Goal: Use online tool/utility: Utilize a website feature to perform a specific function

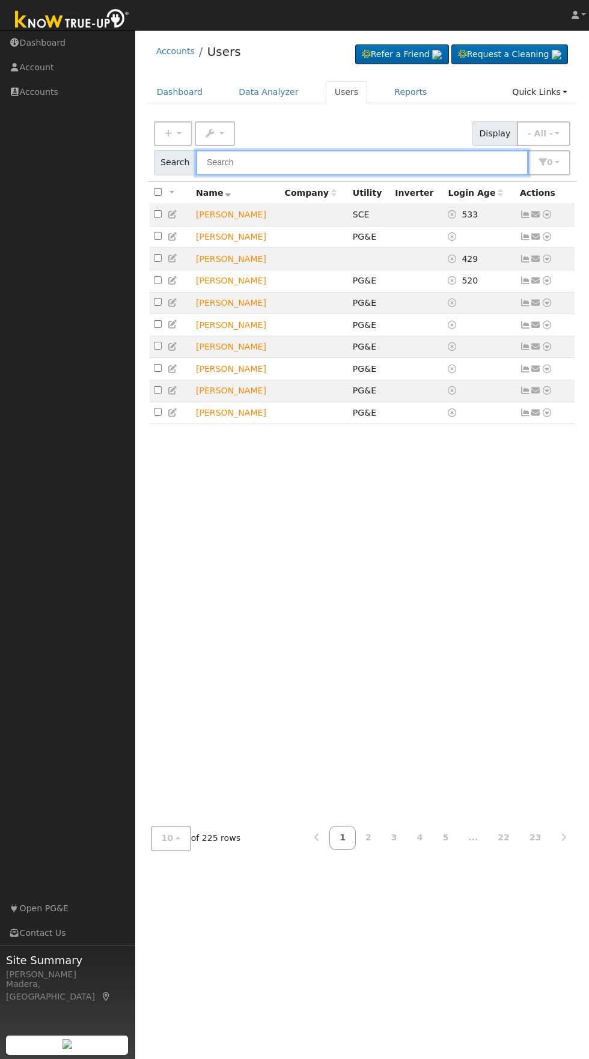
click at [416, 167] on input "text" at bounding box center [362, 162] width 332 height 25
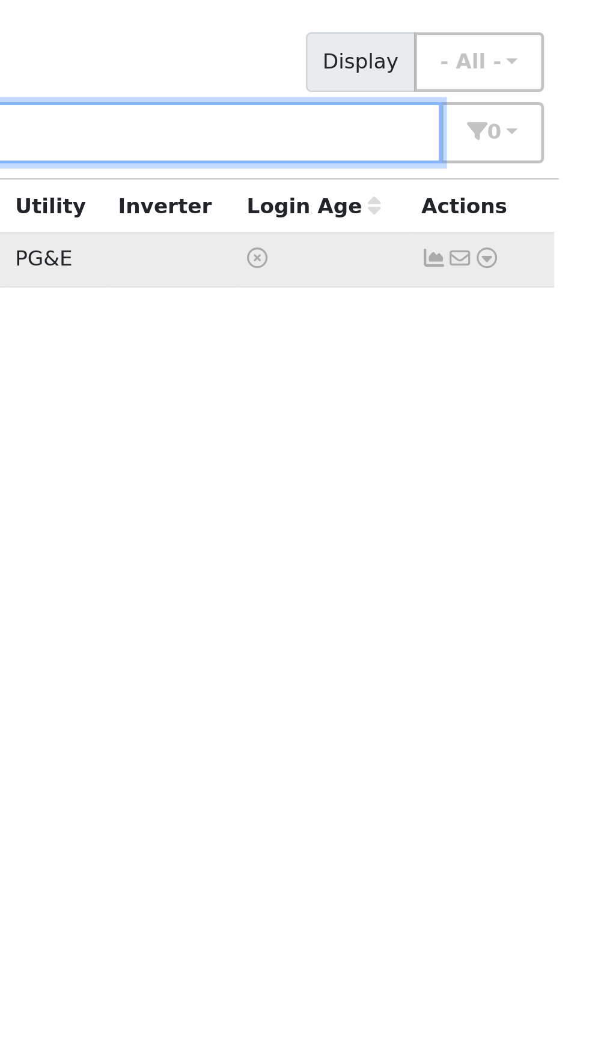
type input "Jared"
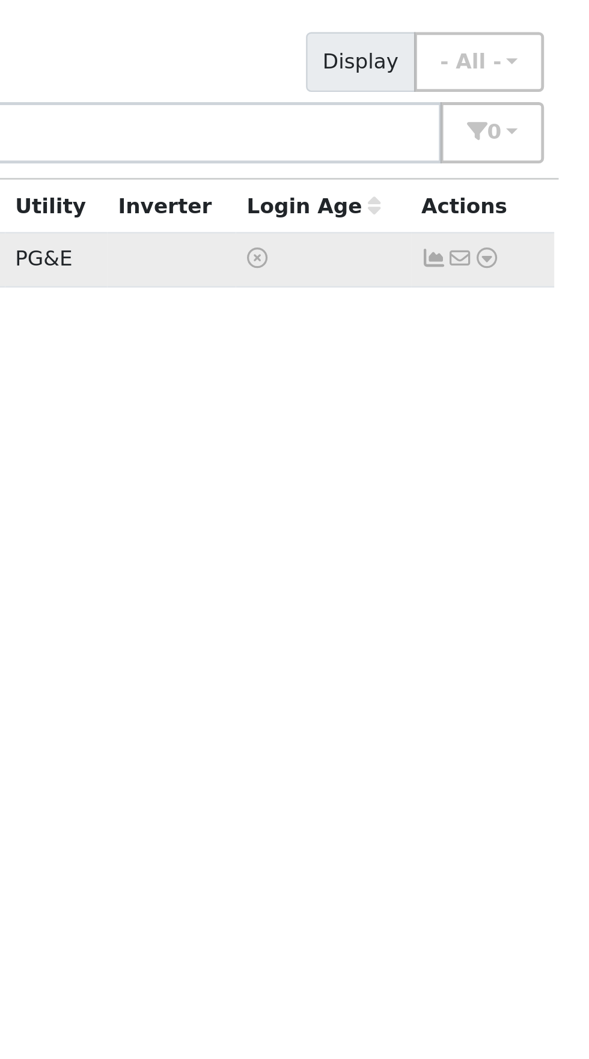
click at [547, 213] on icon at bounding box center [546, 214] width 11 height 8
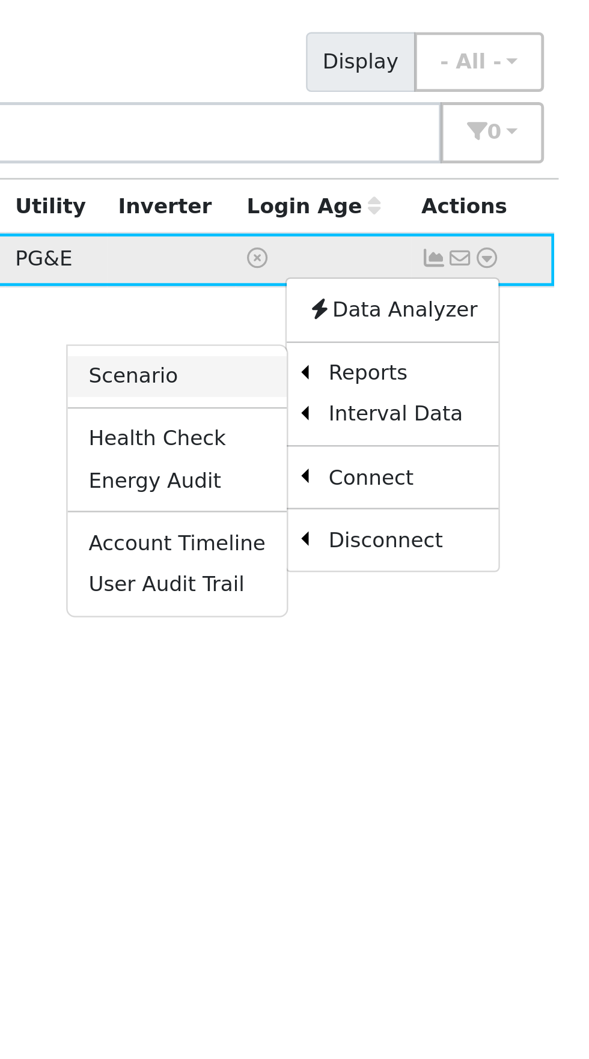
click at [431, 260] on link "Scenario" at bounding box center [419, 263] width 90 height 17
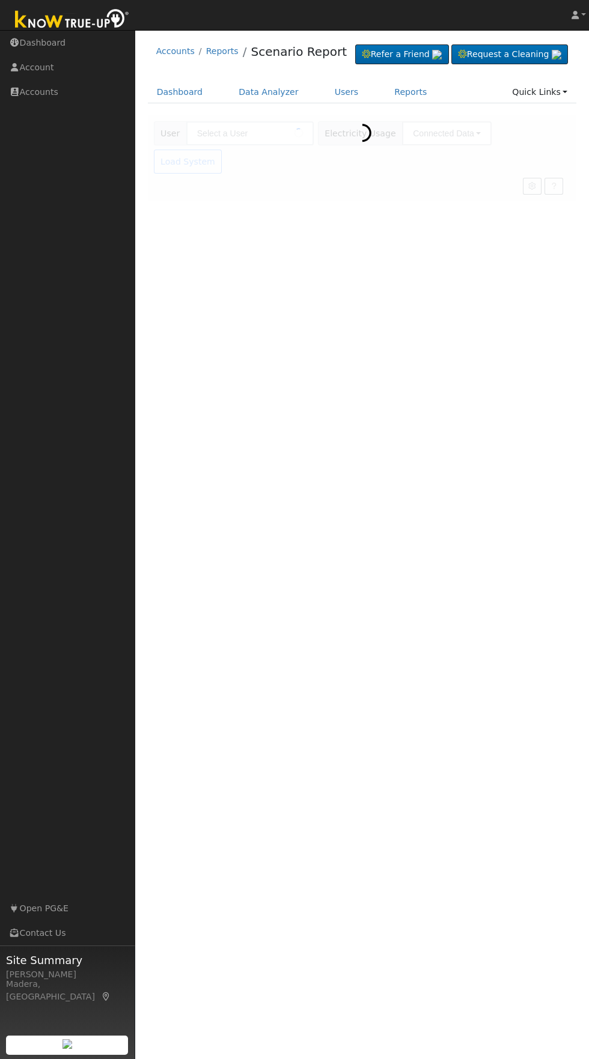
type input "[PERSON_NAME]"
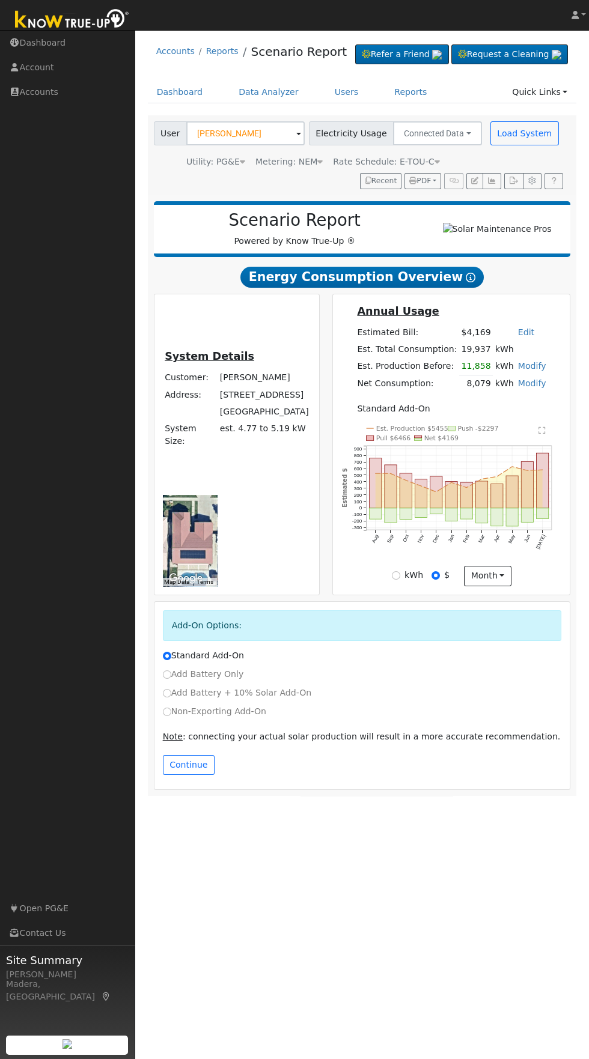
click at [531, 388] on link "Modify" at bounding box center [532, 384] width 28 height 10
click at [469, 412] on link "Add Consumption" at bounding box center [463, 403] width 146 height 17
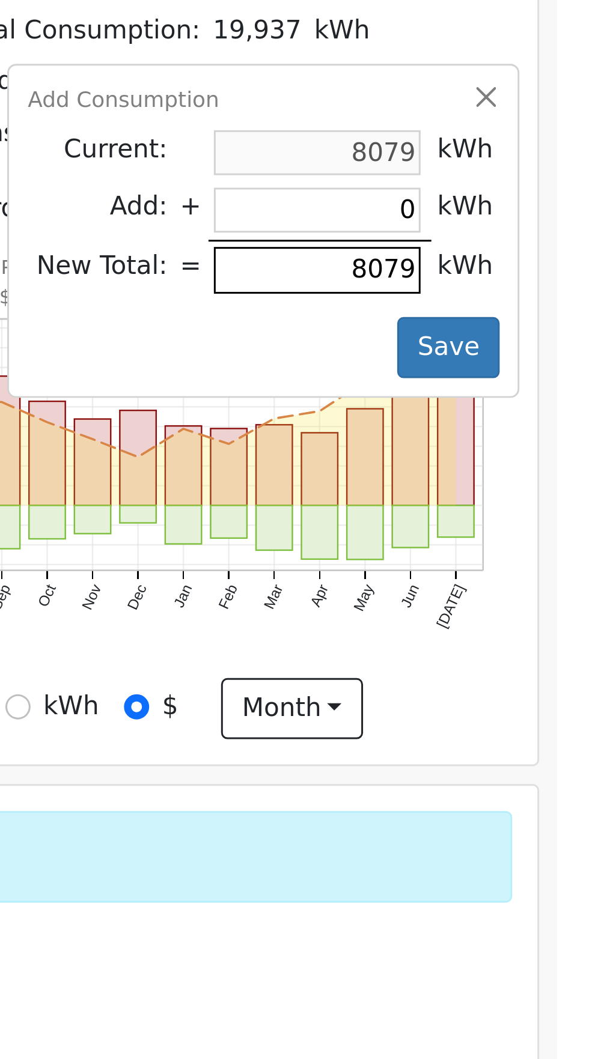
click at [503, 437] on input "8079" at bounding box center [495, 429] width 69 height 15
type input "807"
type input "-7272"
type input "80"
type input "-7999"
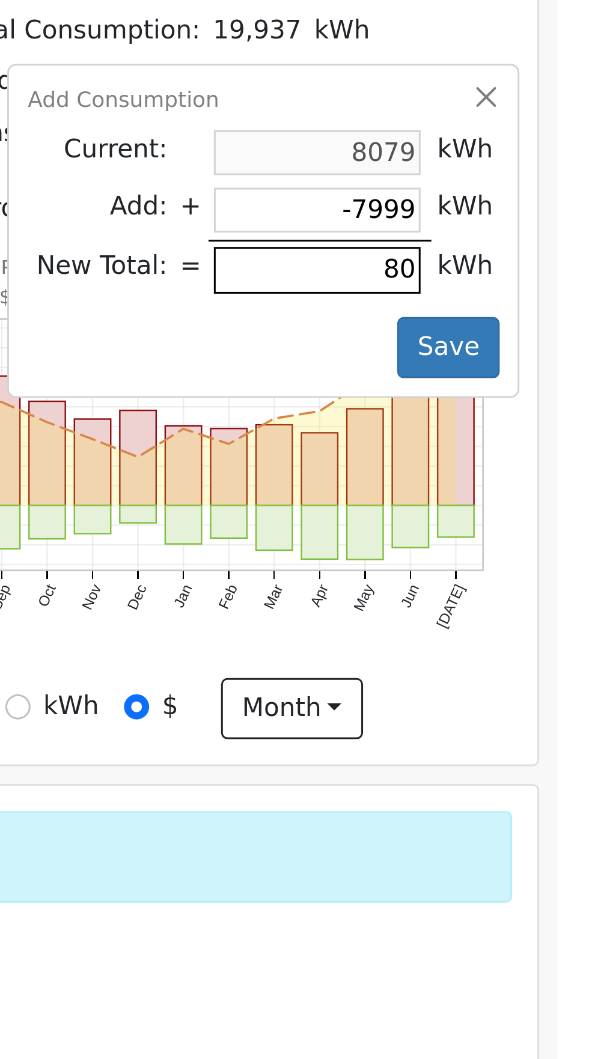
type input "8"
type input "-8071"
type input "-8079"
type input "8"
type input "-8071"
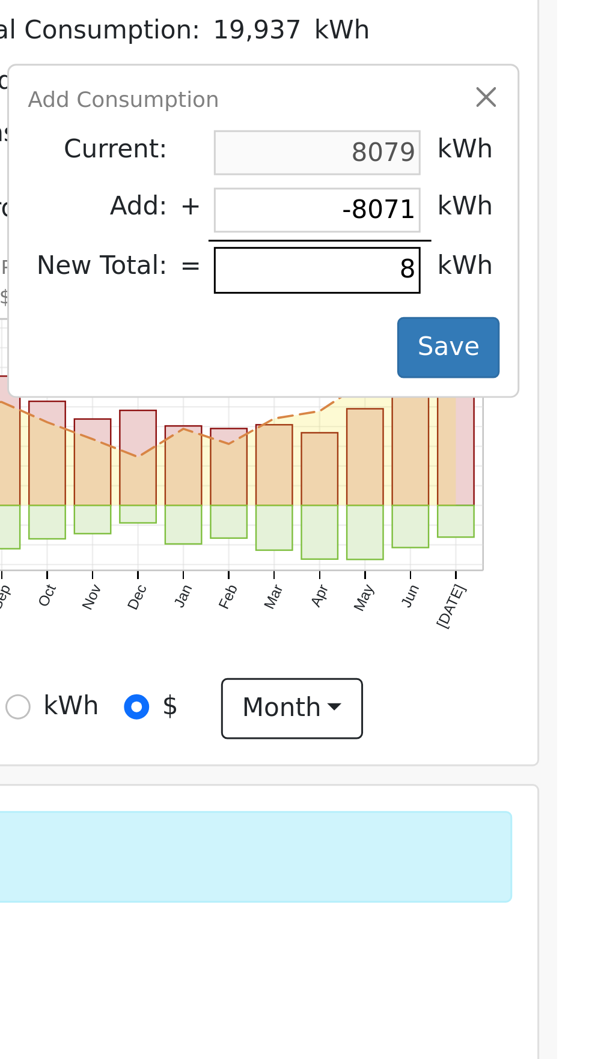
type input "82"
type input "-7997"
type input "825"
type input "-7254"
type input "8251"
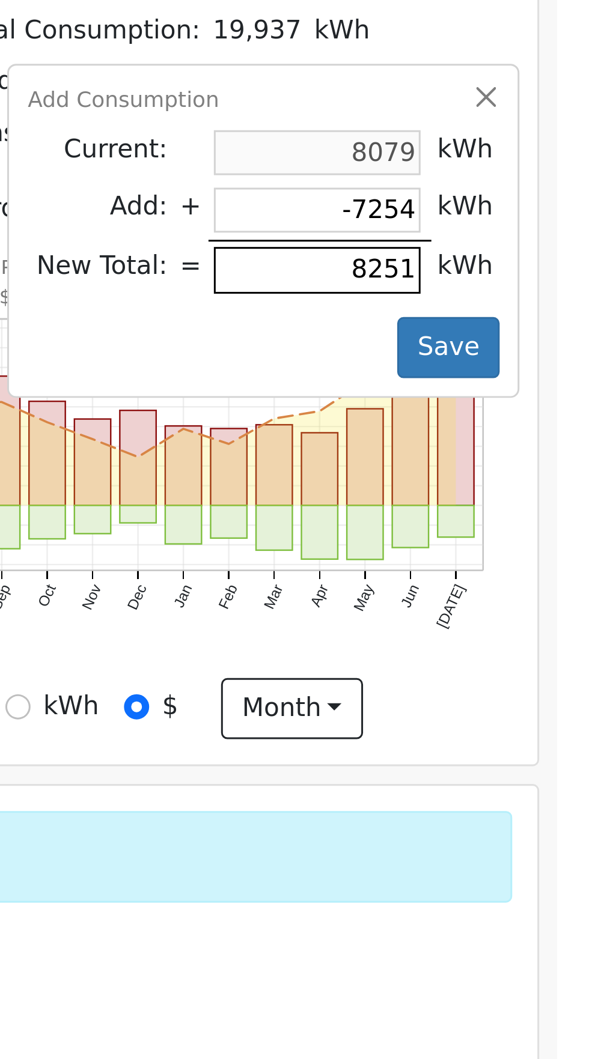
type input "172"
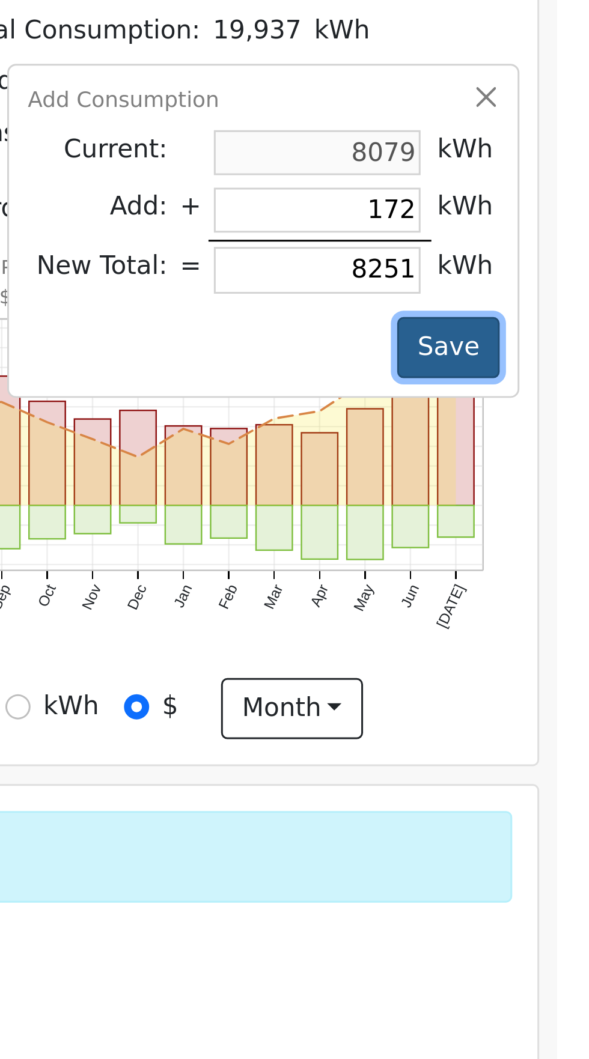
click at [540, 466] on button "Save" at bounding box center [540, 455] width 35 height 20
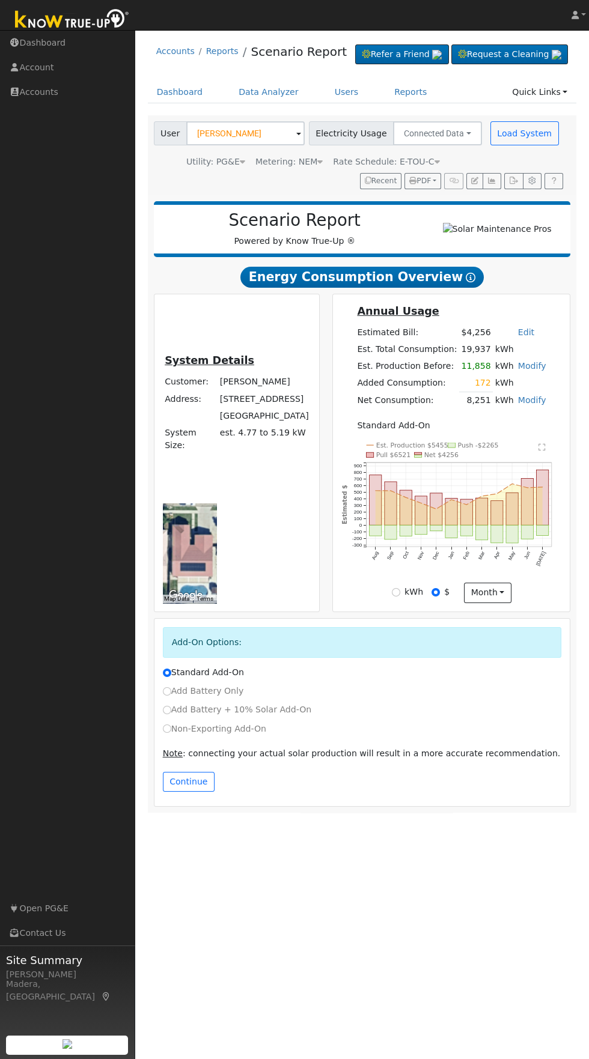
click at [519, 337] on link "Edit" at bounding box center [526, 332] width 16 height 10
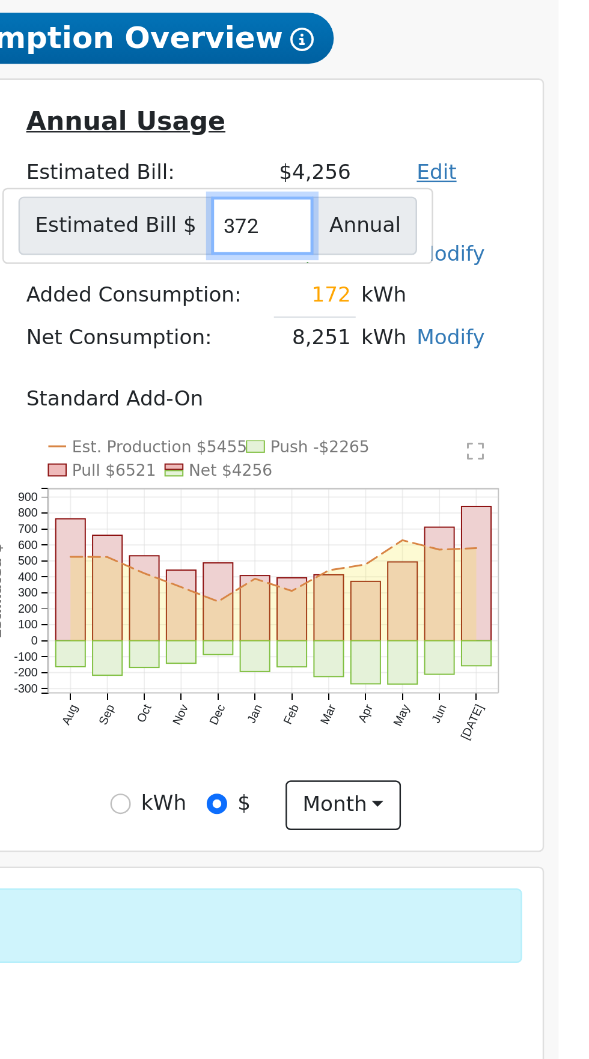
type input "3729"
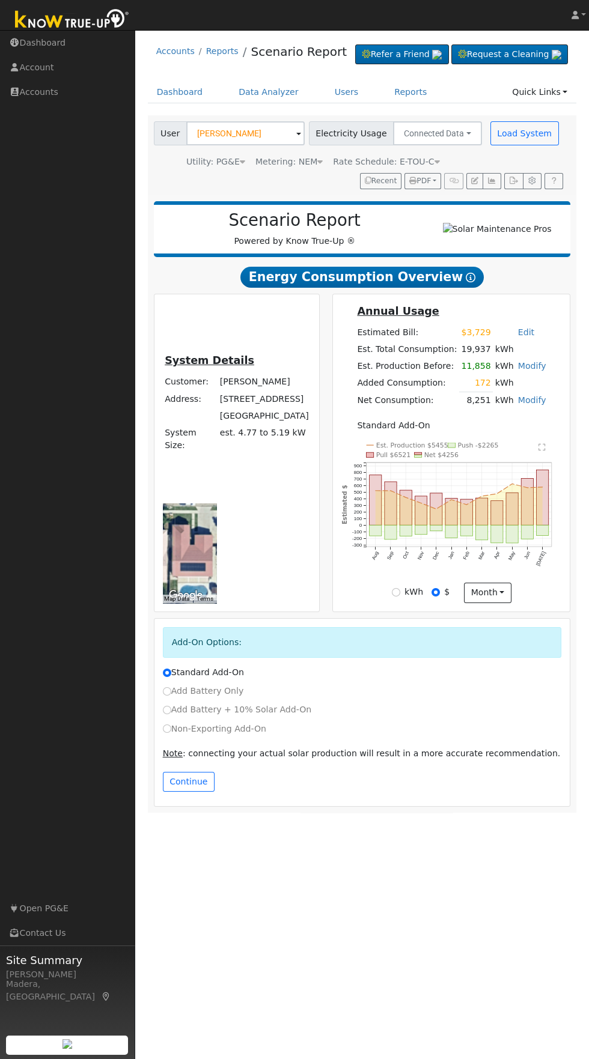
click at [200, 735] on label "Non-Exporting Add-On" at bounding box center [214, 729] width 103 height 13
click at [171, 733] on input "Non-Exporting Add-On" at bounding box center [167, 729] width 8 height 8
radio input "true"
radio input "false"
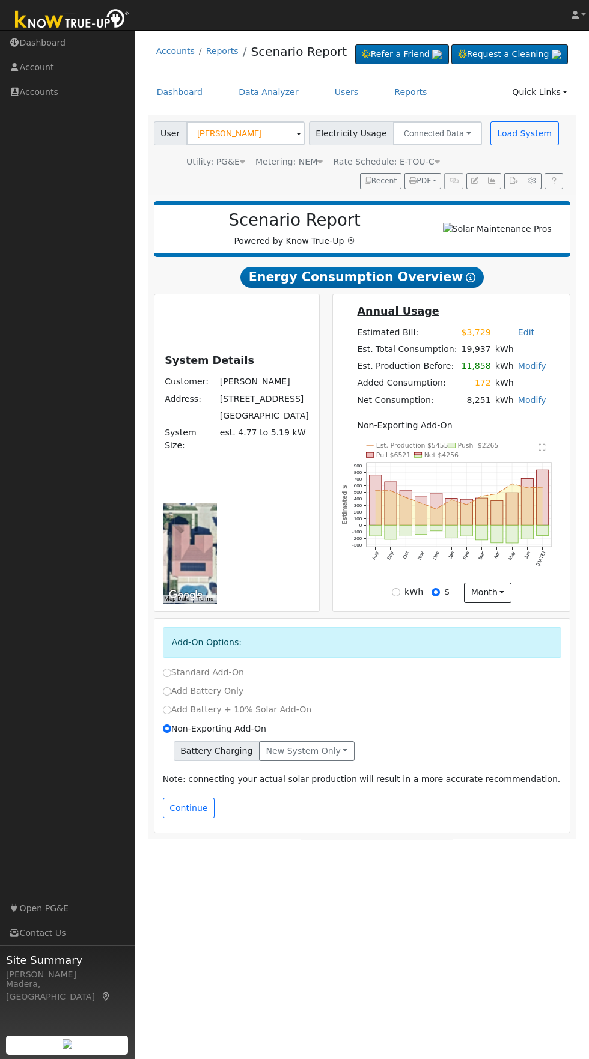
click at [164, 818] on div "Continue" at bounding box center [362, 808] width 412 height 20
click at [174, 818] on button "Continue" at bounding box center [189, 808] width 52 height 20
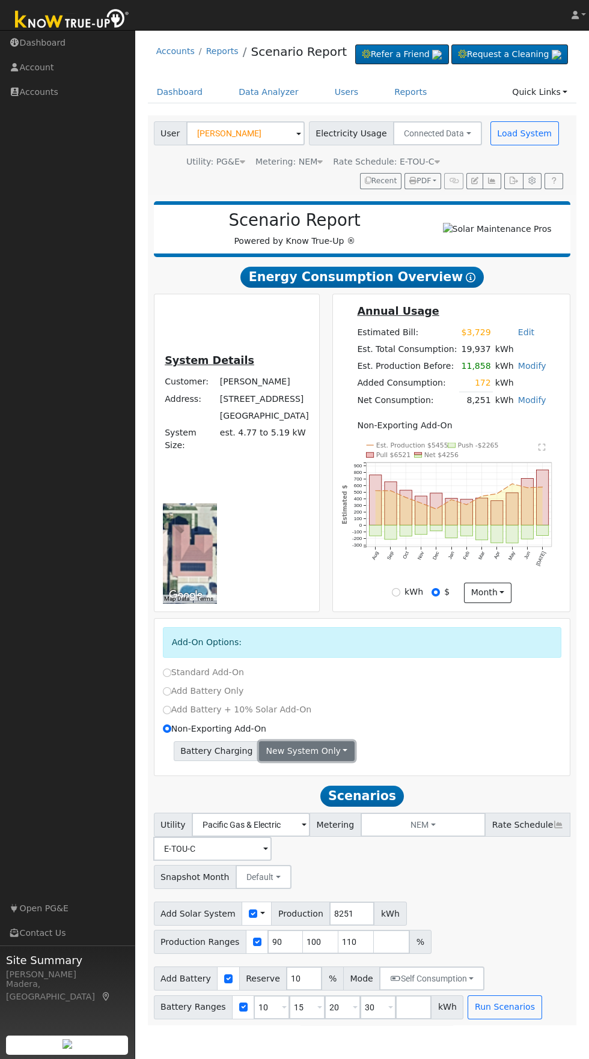
click at [326, 762] on button "New system only" at bounding box center [307, 751] width 96 height 20
click at [507, 776] on div "Add-On Options: Standard Add-On Add Battery Only Add Battery + 10% Solar Add-On…" at bounding box center [362, 697] width 416 height 157
click at [275, 954] on input "90" at bounding box center [285, 942] width 36 height 24
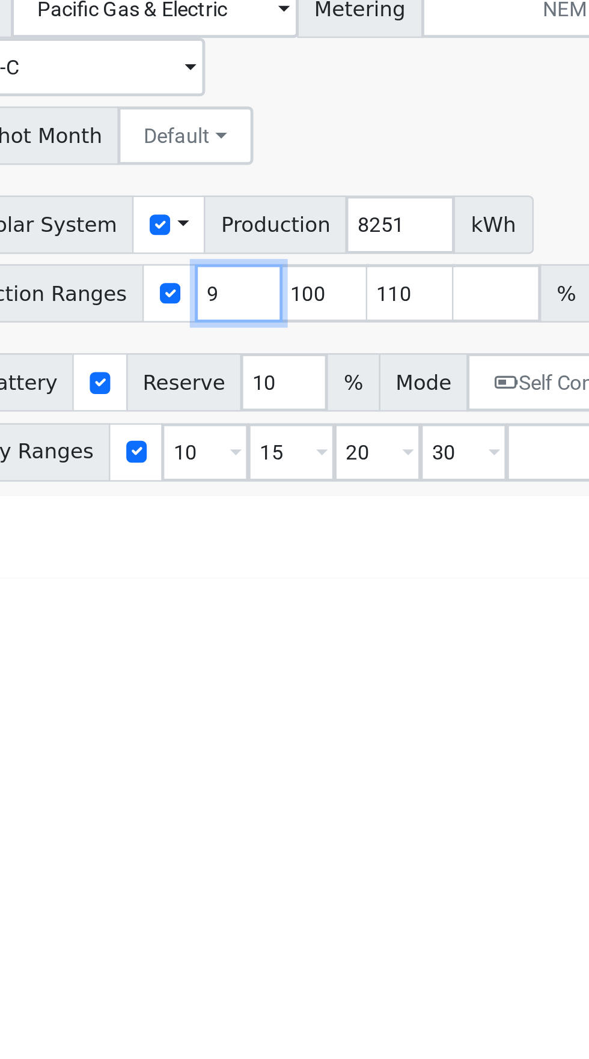
type input "100"
type input "110"
type input "1"
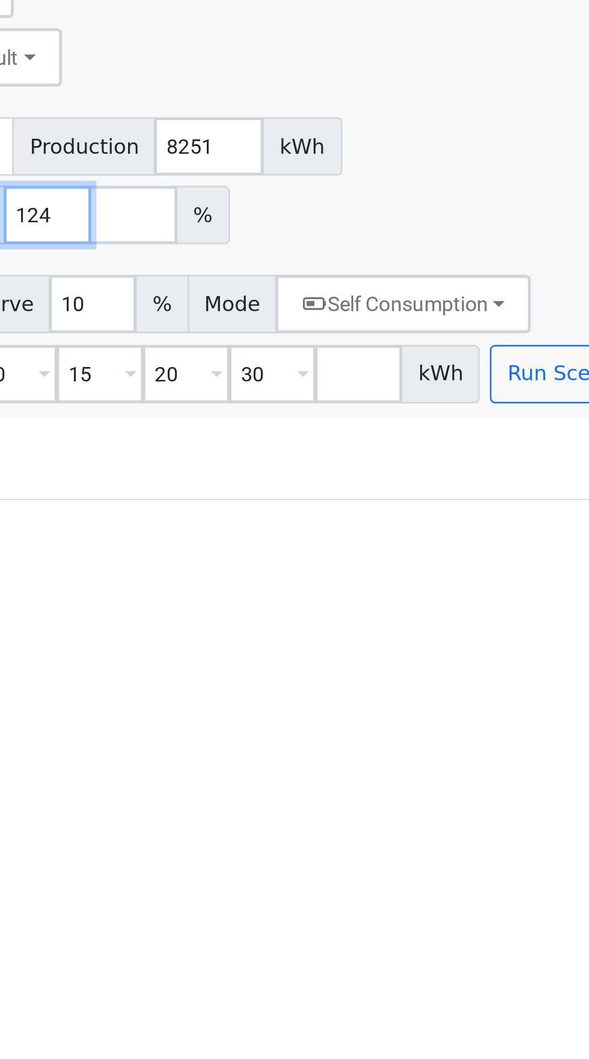
type input "124"
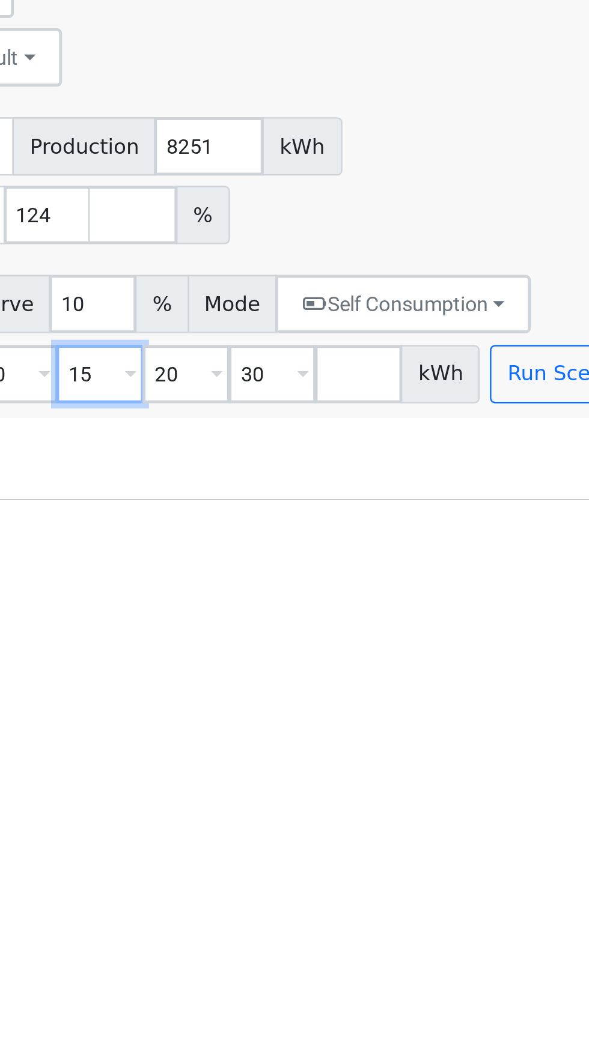
click at [304, 1020] on input "15" at bounding box center [307, 1008] width 36 height 24
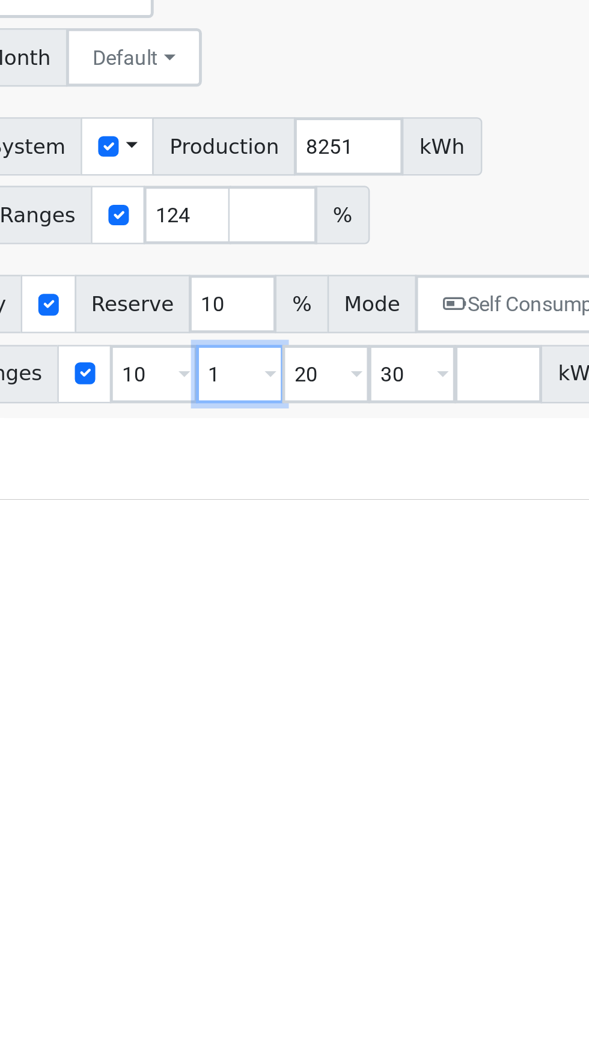
type input "20"
type input "30"
type input "3"
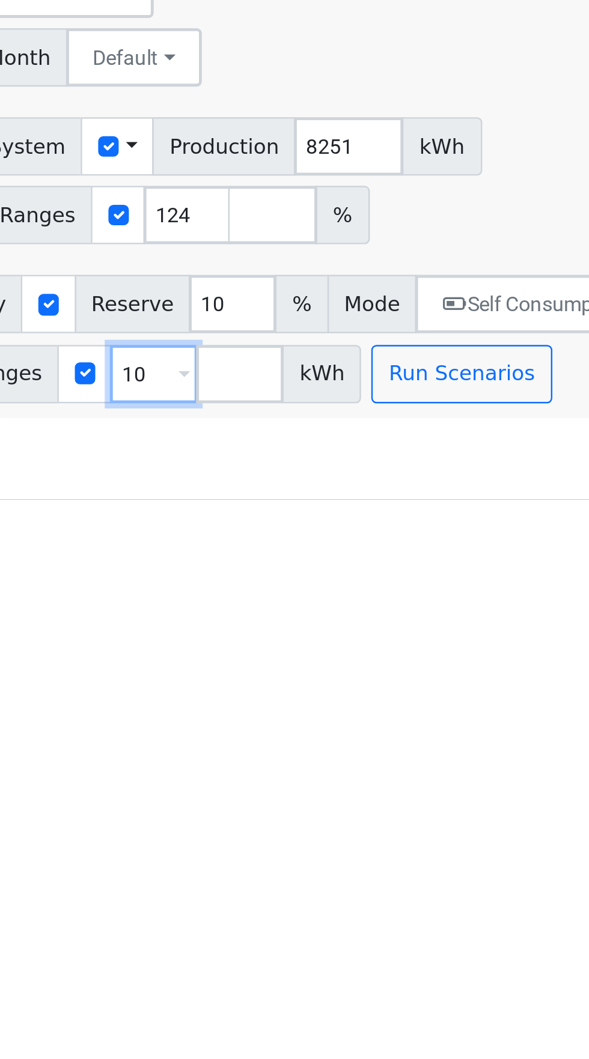
click at [260, 1020] on input "10" at bounding box center [272, 1008] width 36 height 24
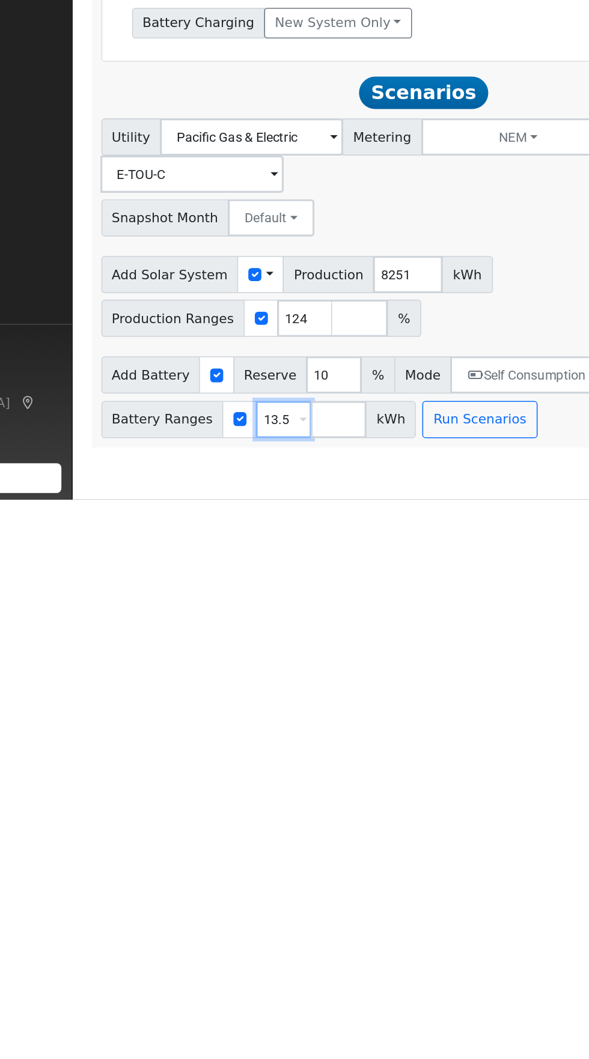
type input "13.5"
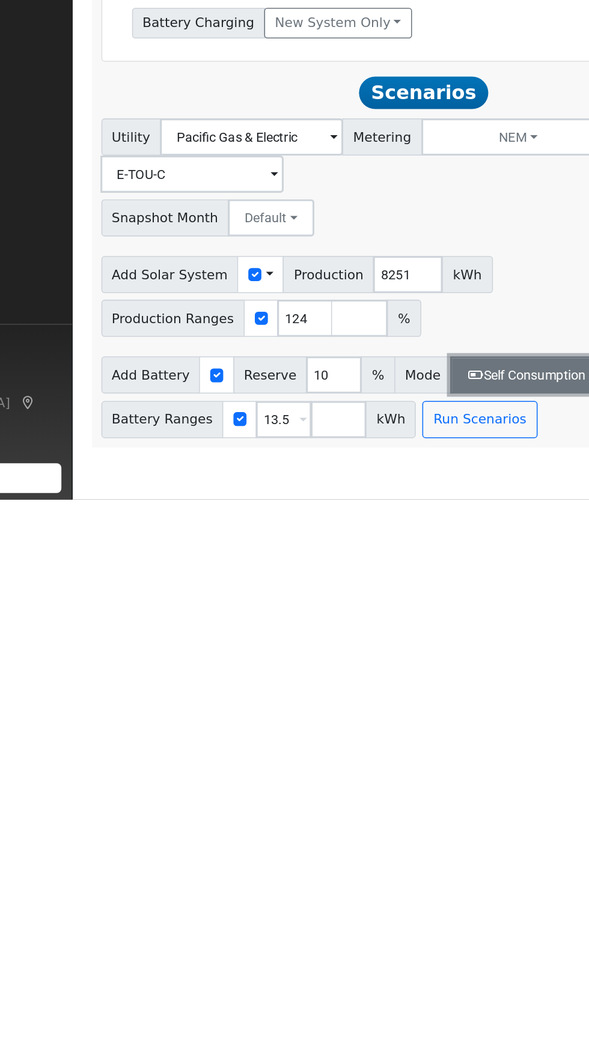
click at [430, 991] on button "Self Consumption" at bounding box center [431, 979] width 105 height 24
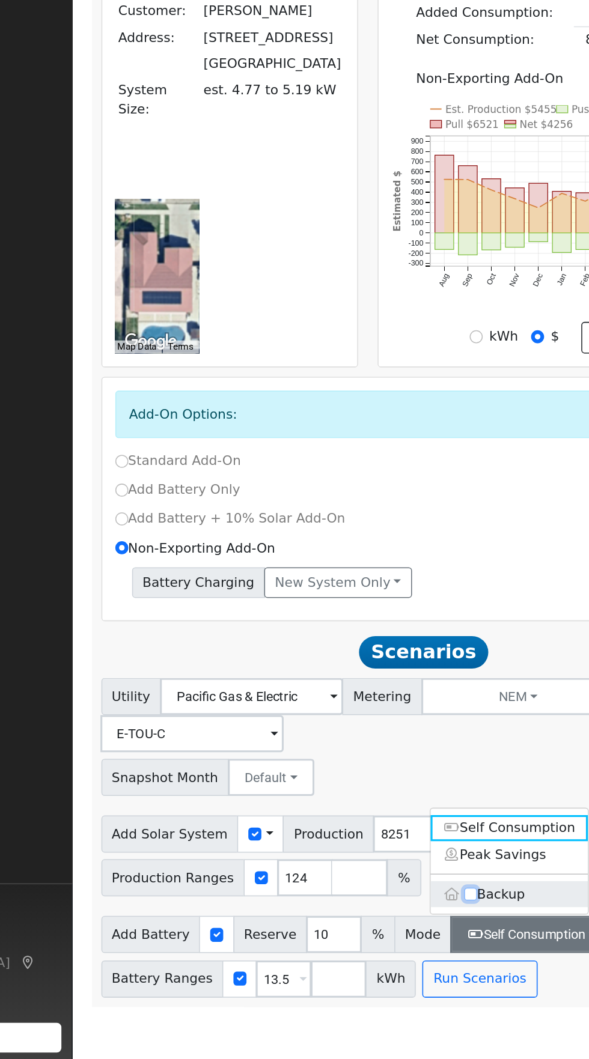
click at [389, 957] on input "Backup" at bounding box center [392, 953] width 8 height 8
checkbox input "true"
type input "20"
click at [429, 741] on div "Non-Exporting Add-On" at bounding box center [362, 732] width 412 height 19
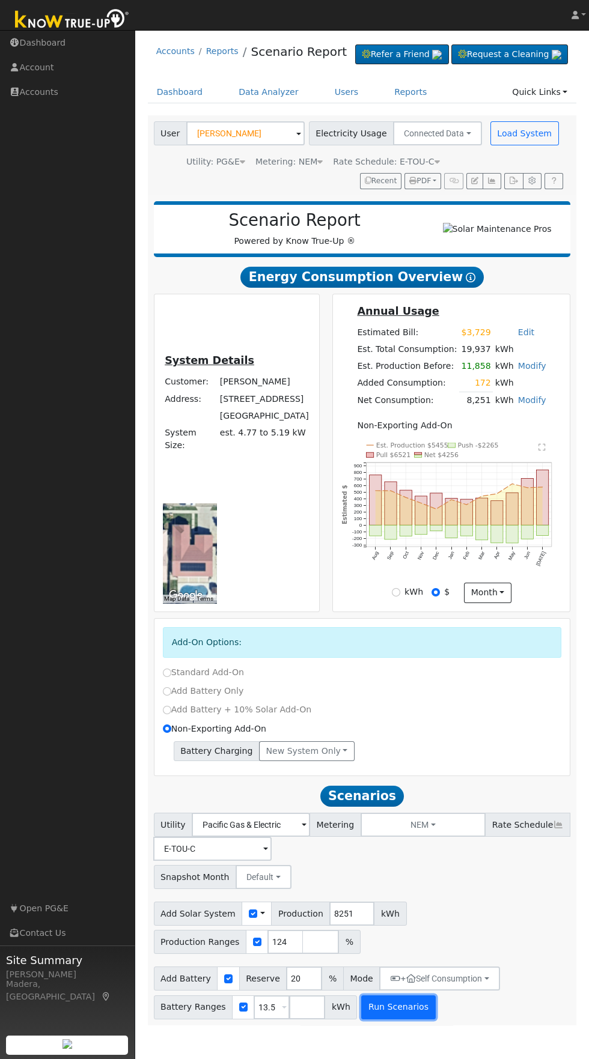
click at [409, 1020] on button "Run Scenarios" at bounding box center [398, 1008] width 74 height 24
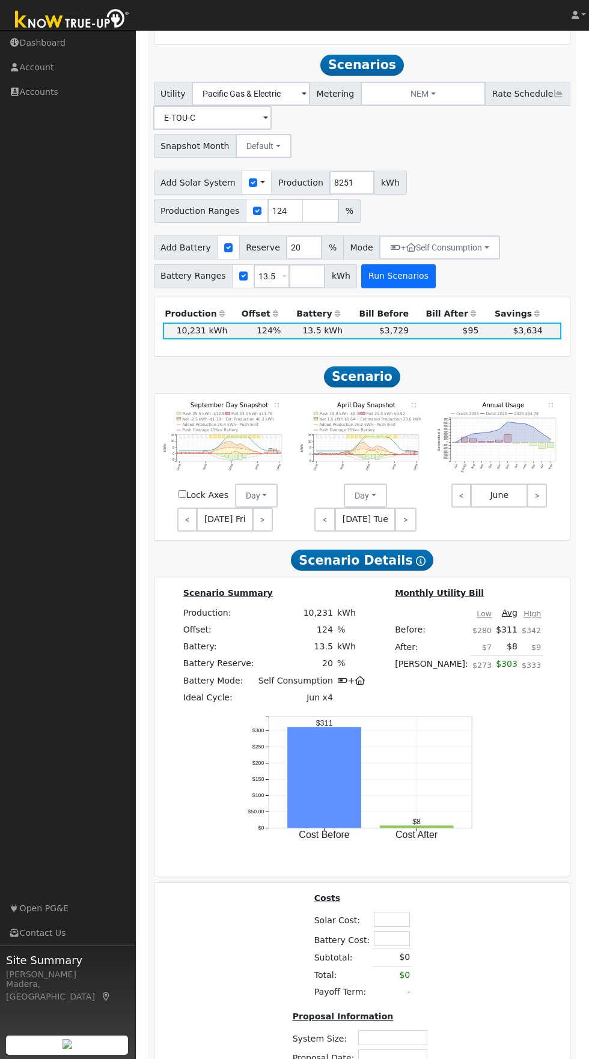
scroll to position [776, 0]
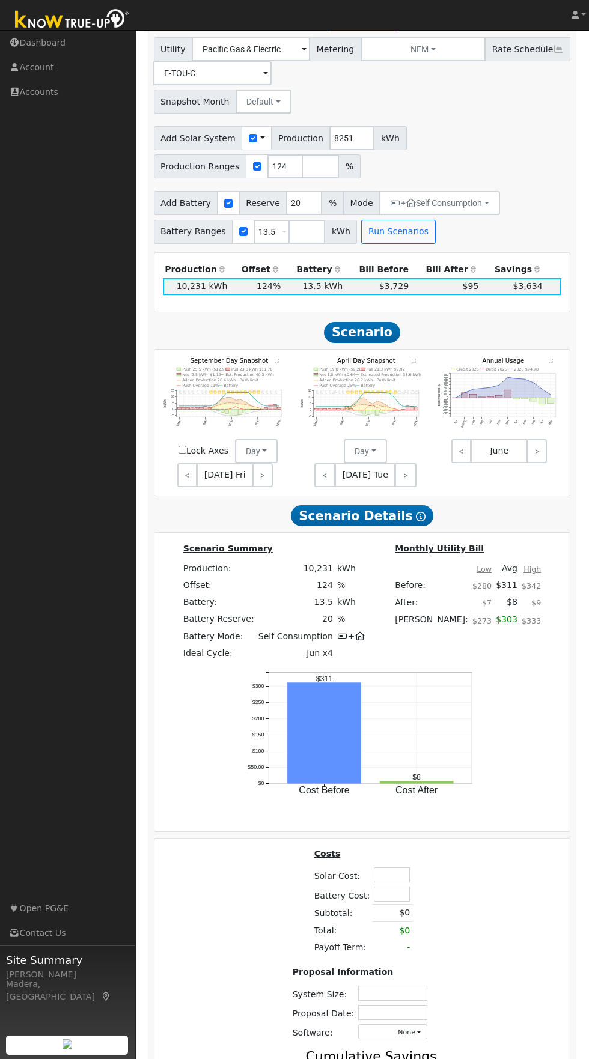
click at [463, 291] on span "$95" at bounding box center [471, 286] width 16 height 10
click at [534, 215] on div "Add Battery Reserve 20 % Mode + Self Consumption Self Consumption Peak Savings …" at bounding box center [361, 215] width 421 height 56
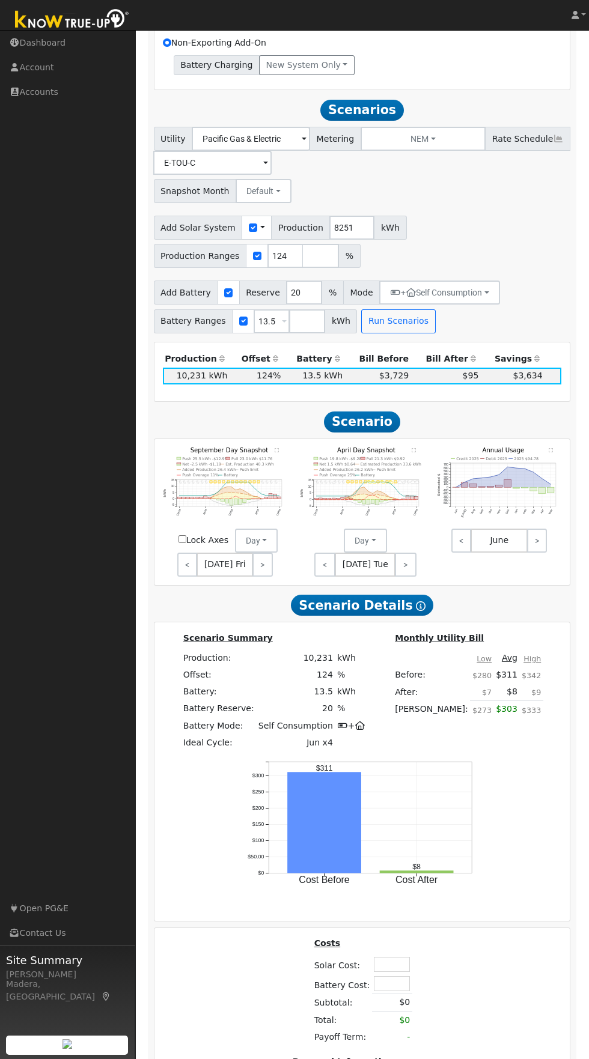
scroll to position [686, 0]
click at [471, 305] on button "+ Self Consumption" at bounding box center [439, 293] width 121 height 24
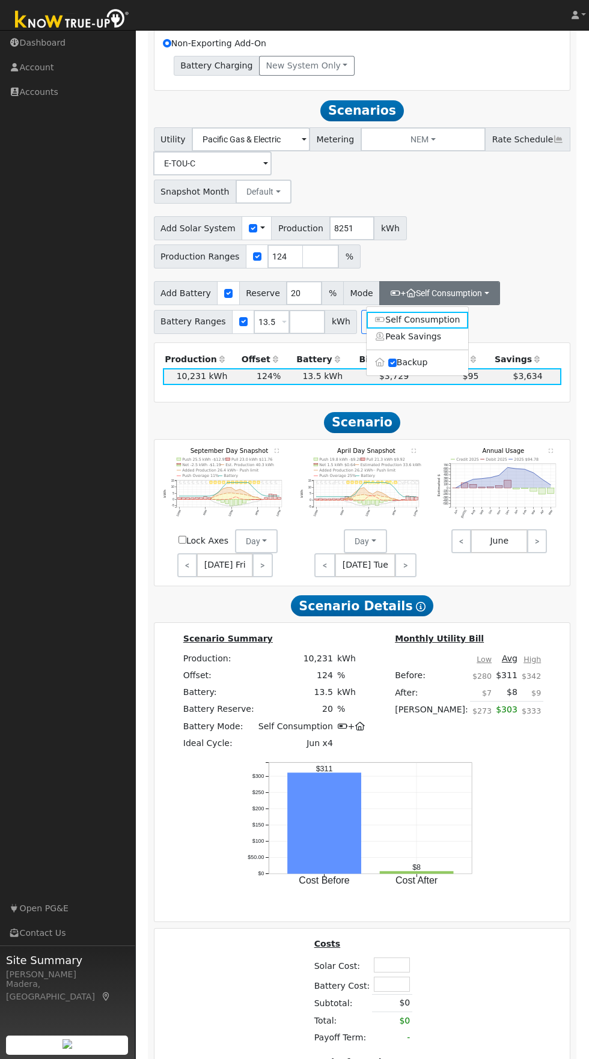
click at [539, 269] on div "Add Solar System Use CSV Data Production 8251 kWh Production Ranges 124 %" at bounding box center [361, 240] width 421 height 56
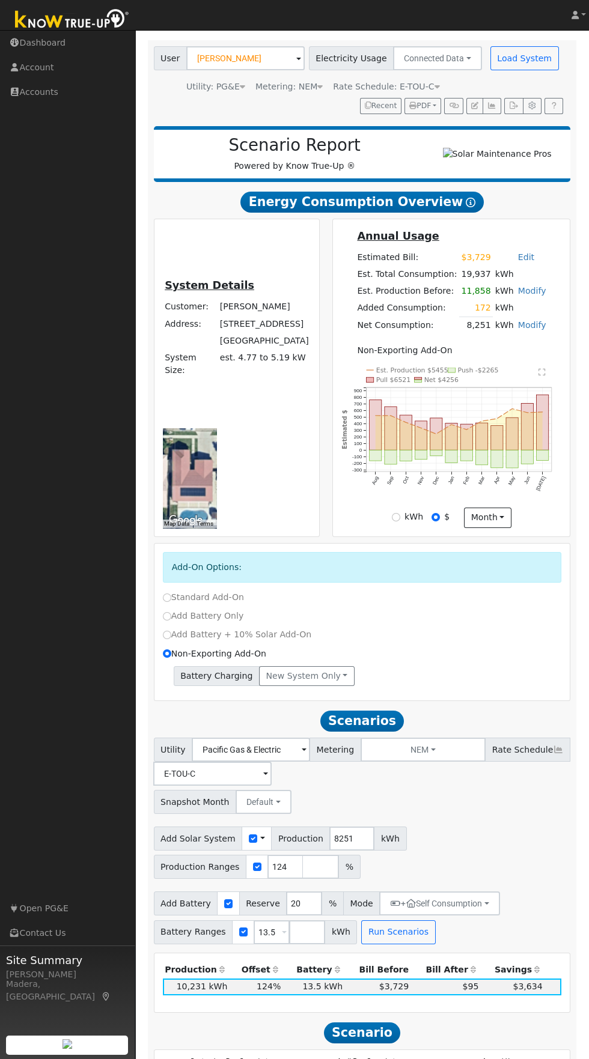
scroll to position [0, 0]
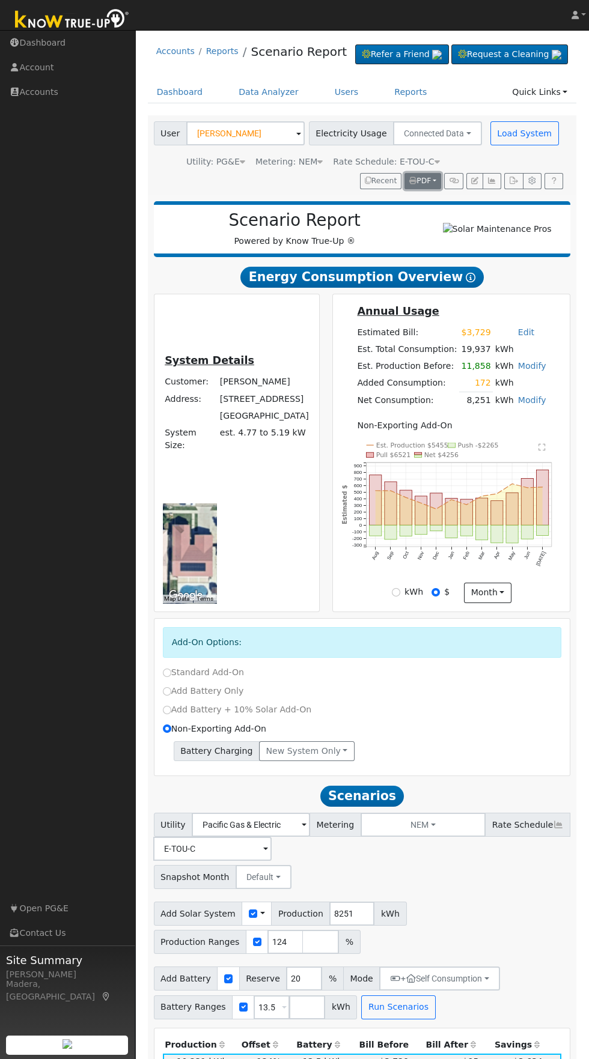
click at [422, 185] on span "PDF" at bounding box center [420, 181] width 22 height 8
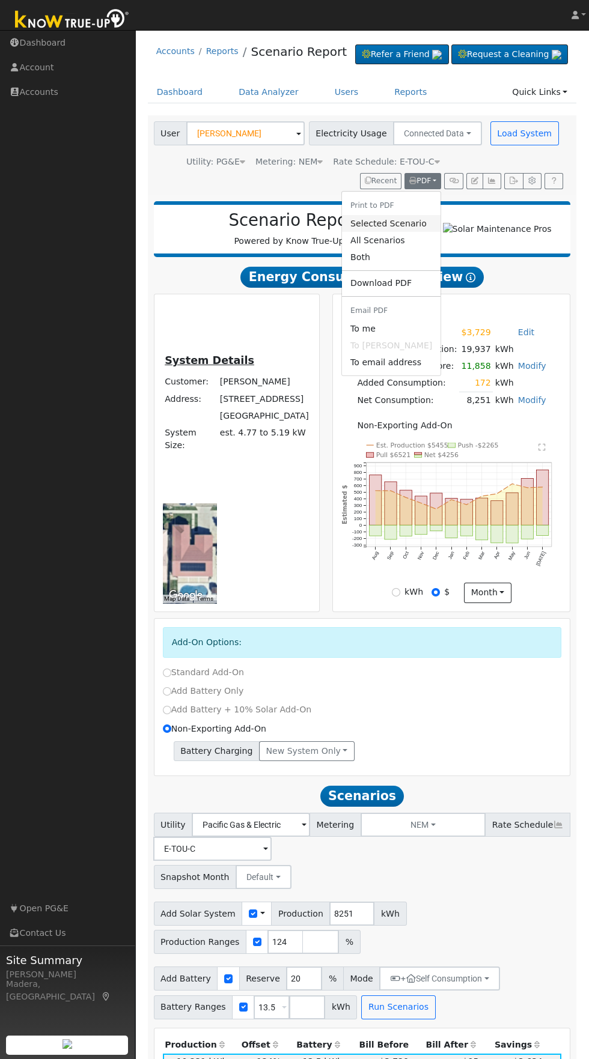
click at [408, 232] on link "Selected Scenario" at bounding box center [391, 223] width 99 height 17
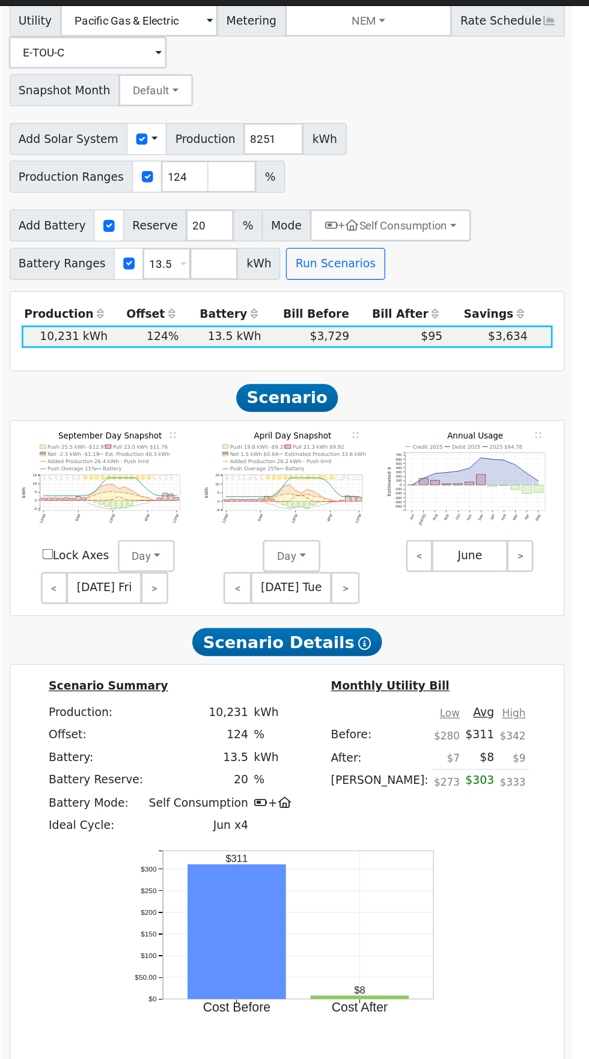
scroll to position [784, 0]
